Goal: Task Accomplishment & Management: Complete application form

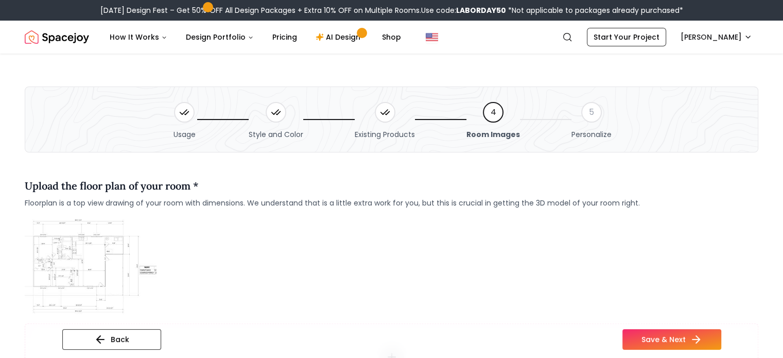
click at [72, 45] on img "Spacejoy" at bounding box center [57, 37] width 64 height 21
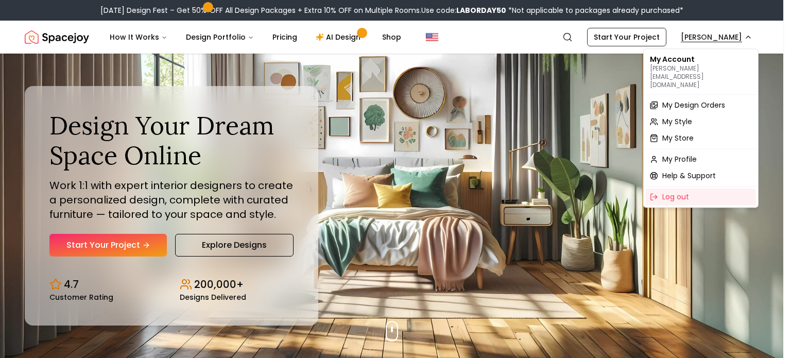
click at [692, 100] on span "My Design Orders" at bounding box center [693, 105] width 63 height 10
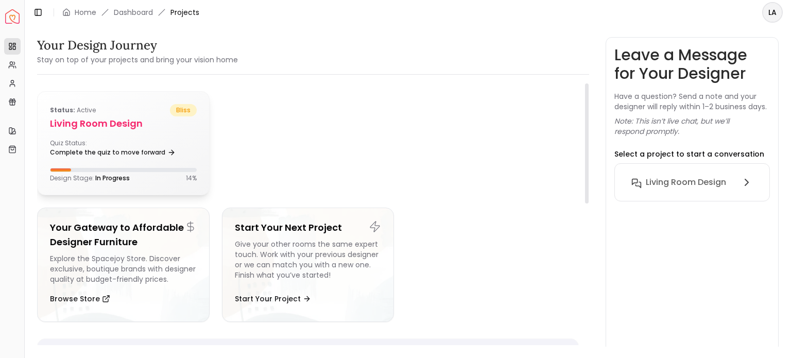
click at [111, 127] on h5 "Living Room design" at bounding box center [123, 123] width 147 height 14
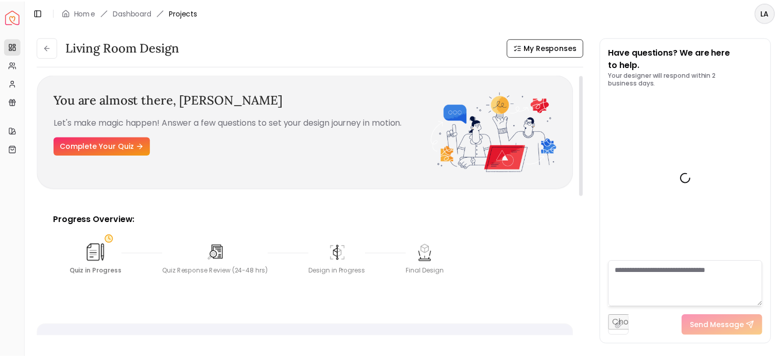
scroll to position [400, 0]
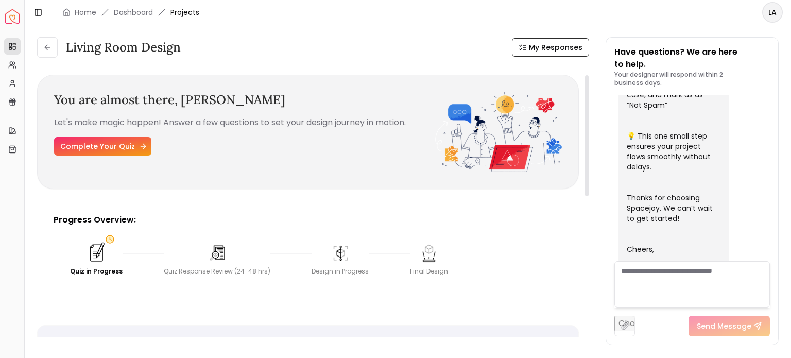
click at [131, 141] on link "Complete Your Quiz" at bounding box center [102, 146] width 97 height 19
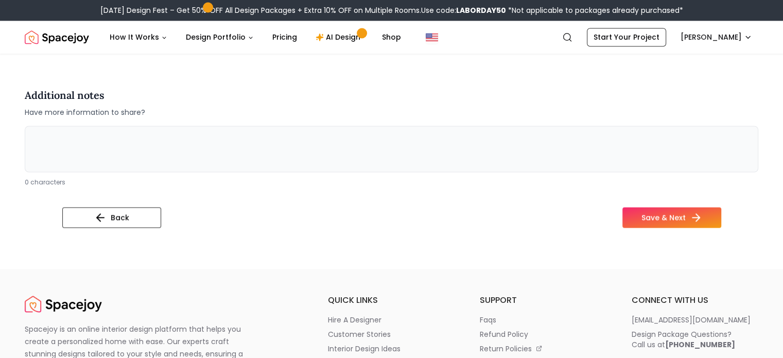
scroll to position [1756, 0]
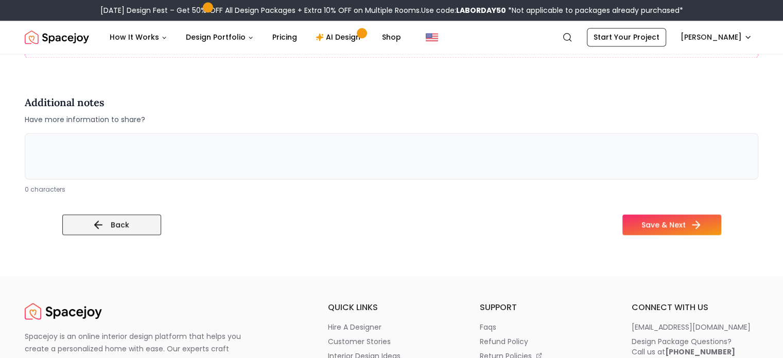
click at [85, 228] on button "Back" at bounding box center [111, 224] width 99 height 21
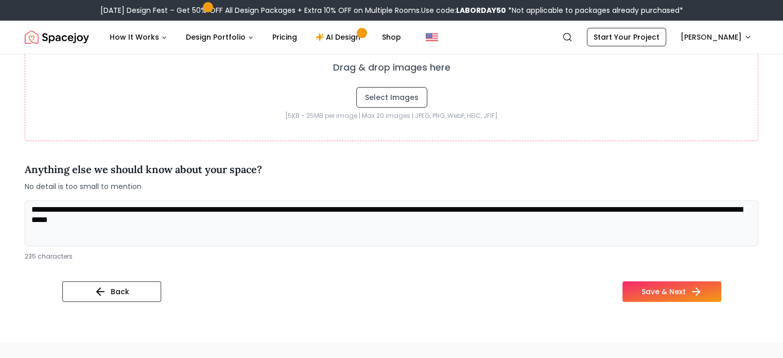
scroll to position [336, 0]
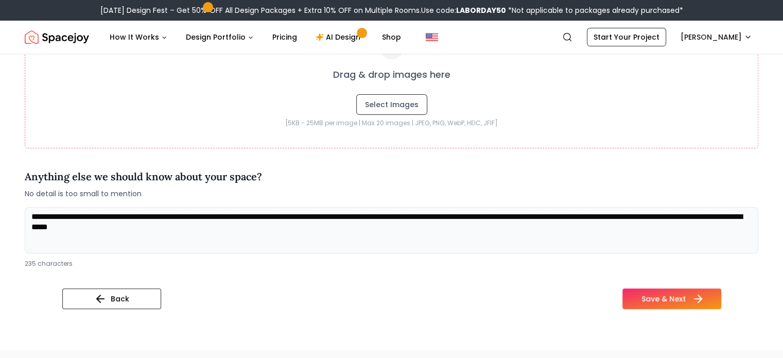
click at [705, 296] on button "Save & Next" at bounding box center [672, 298] width 99 height 21
